Goal: Go to known website: Access a specific website the user already knows

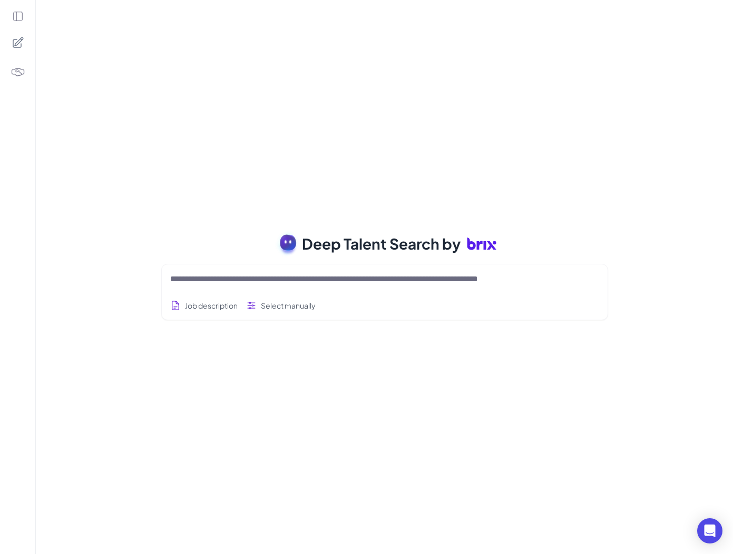
click at [17, 16] on icon at bounding box center [18, 17] width 12 height 12
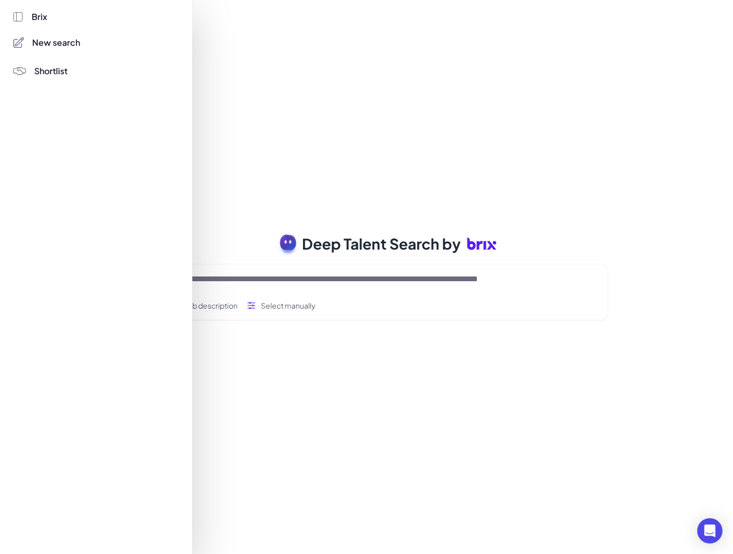
click at [217, 66] on div at bounding box center [366, 277] width 733 height 554
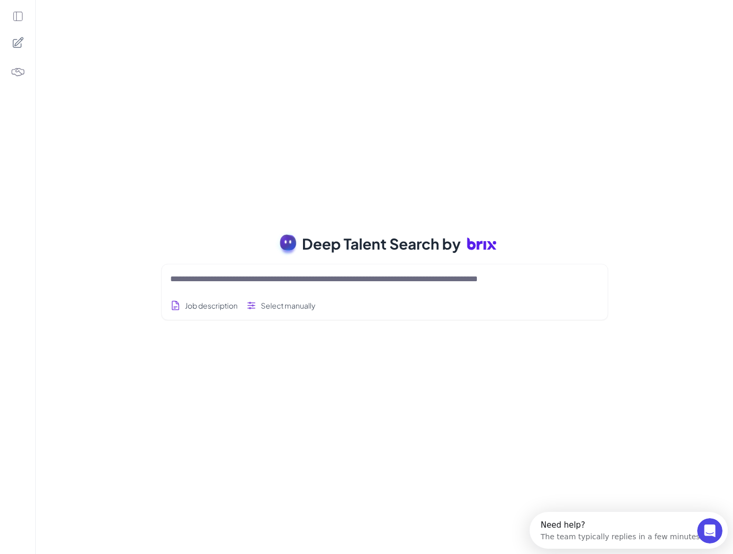
click at [17, 41] on icon at bounding box center [18, 42] width 10 height 10
click at [19, 67] on img at bounding box center [18, 72] width 15 height 15
